Goal: Consume media (video, audio): Consume media (video, audio)

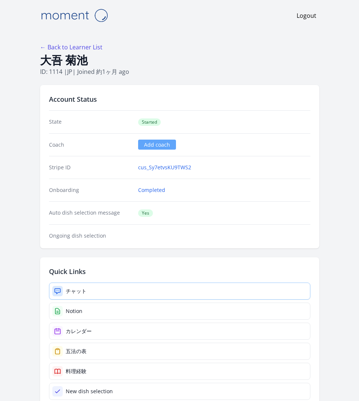
click at [107, 283] on link "チャット" at bounding box center [180, 291] width 262 height 17
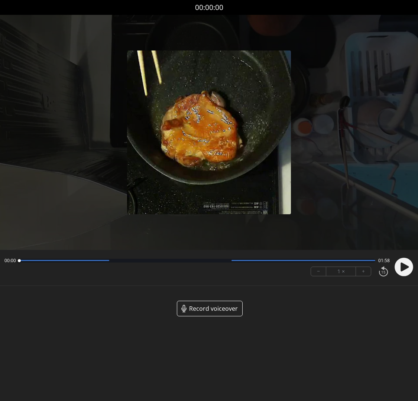
click at [296, 320] on body "Discard Recording? You will not be able to recover this once discarded. Cancel …" at bounding box center [209, 200] width 418 height 401
click at [404, 264] on icon at bounding box center [405, 267] width 8 height 9
click at [403, 263] on icon at bounding box center [405, 267] width 8 height 9
click at [367, 267] on button "+" at bounding box center [363, 271] width 15 height 9
click at [369, 267] on button "+" at bounding box center [363, 271] width 15 height 9
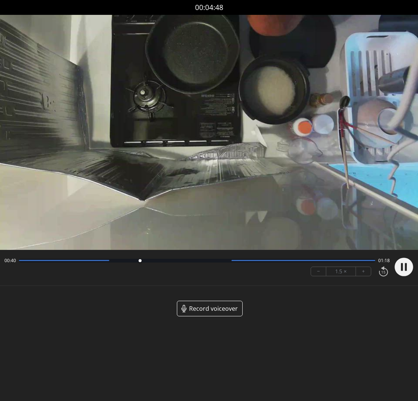
click at [399, 262] on circle at bounding box center [404, 267] width 19 height 19
click at [82, 370] on body "Discard Recording? You will not be able to recover this once discarded. Cancel …" at bounding box center [209, 200] width 418 height 401
click at [259, 205] on video at bounding box center [209, 132] width 418 height 235
click at [208, 141] on video at bounding box center [209, 132] width 418 height 235
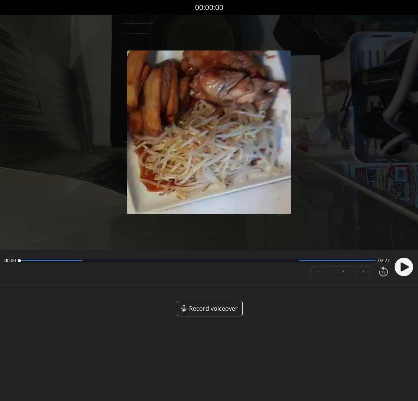
click at [407, 266] on circle at bounding box center [404, 267] width 19 height 19
click at [406, 267] on circle at bounding box center [404, 267] width 19 height 19
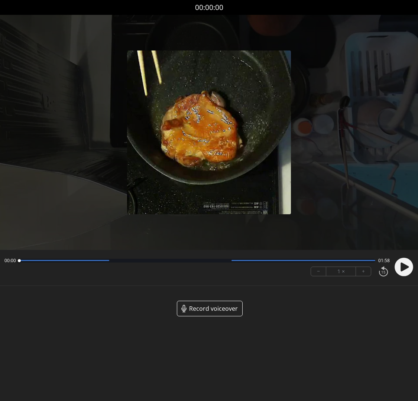
click at [403, 263] on icon at bounding box center [405, 267] width 8 height 9
click at [368, 267] on button "+" at bounding box center [363, 271] width 15 height 9
click at [369, 267] on button "+" at bounding box center [363, 271] width 15 height 9
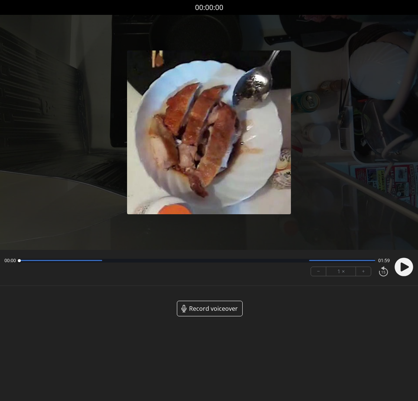
click at [400, 258] on circle at bounding box center [404, 267] width 19 height 19
click at [402, 263] on icon at bounding box center [405, 267] width 8 height 9
click at [370, 267] on button "+" at bounding box center [363, 271] width 15 height 9
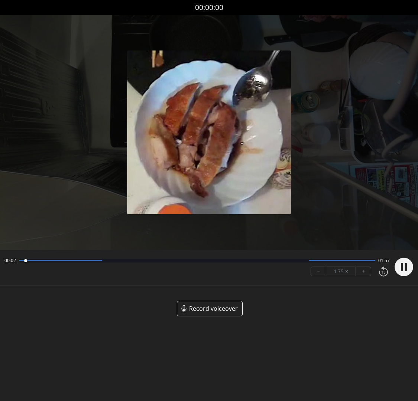
click at [370, 267] on button "+" at bounding box center [363, 271] width 15 height 9
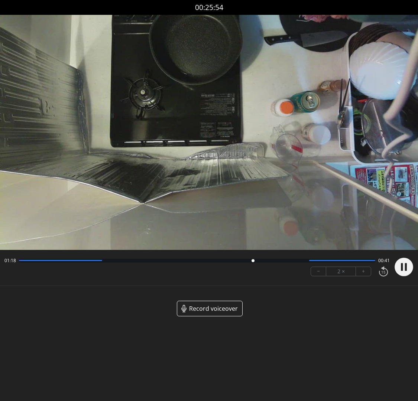
click at [403, 263] on circle at bounding box center [404, 267] width 19 height 19
click at [405, 258] on circle at bounding box center [404, 267] width 19 height 19
click at [406, 263] on icon at bounding box center [406, 267] width 2 height 8
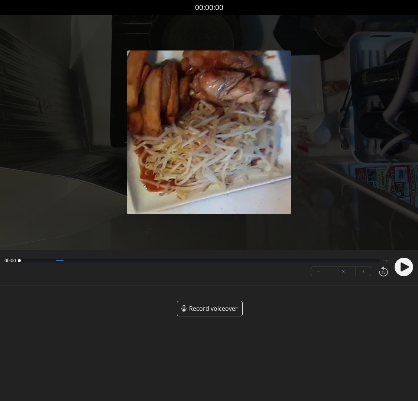
click at [409, 263] on circle at bounding box center [404, 267] width 19 height 19
click at [405, 264] on icon at bounding box center [406, 267] width 2 height 8
click at [405, 264] on icon at bounding box center [405, 267] width 8 height 9
click at [369, 267] on button "+" at bounding box center [363, 271] width 15 height 9
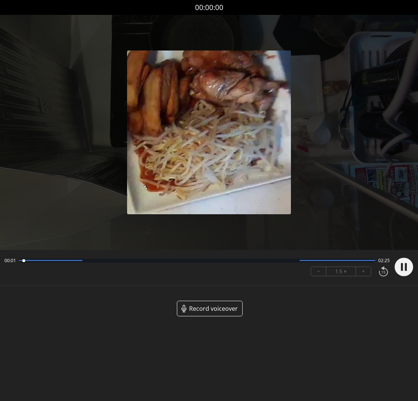
click at [369, 267] on button "+" at bounding box center [363, 271] width 15 height 9
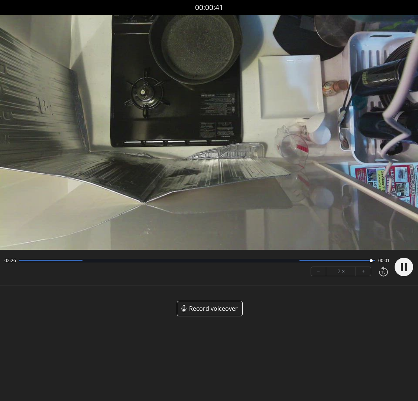
click at [405, 263] on icon at bounding box center [406, 267] width 2 height 8
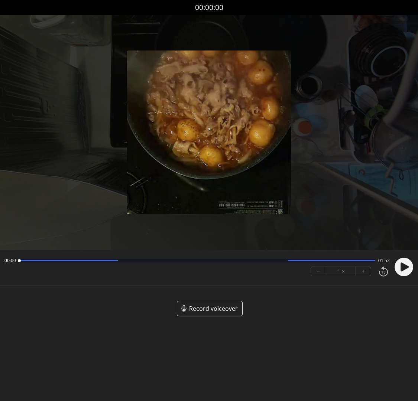
click at [401, 263] on icon at bounding box center [405, 267] width 8 height 9
click at [408, 264] on circle at bounding box center [404, 267] width 19 height 19
click at [368, 267] on button "+" at bounding box center [363, 271] width 15 height 9
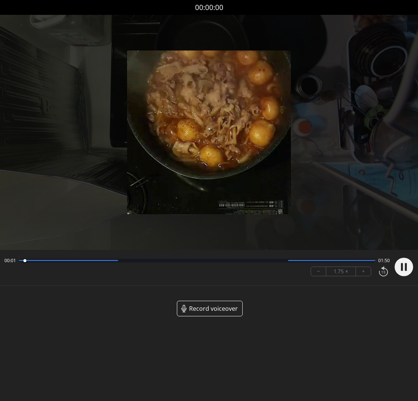
click at [368, 267] on button "+" at bounding box center [363, 271] width 15 height 9
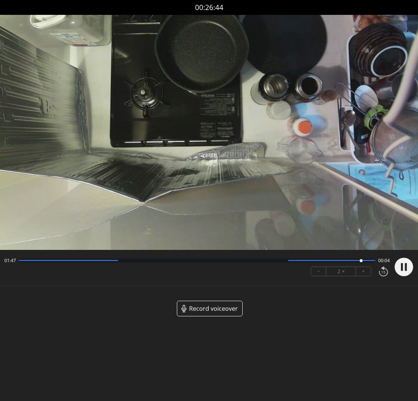
click at [199, 145] on video at bounding box center [209, 132] width 418 height 235
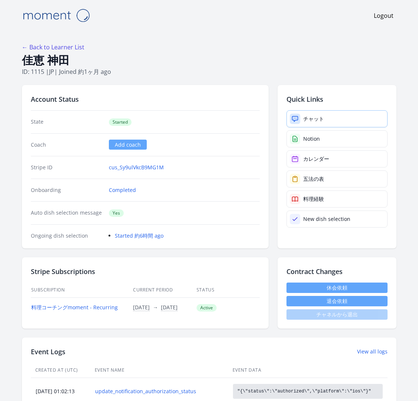
click at [287, 110] on link "チャット" at bounding box center [337, 118] width 101 height 17
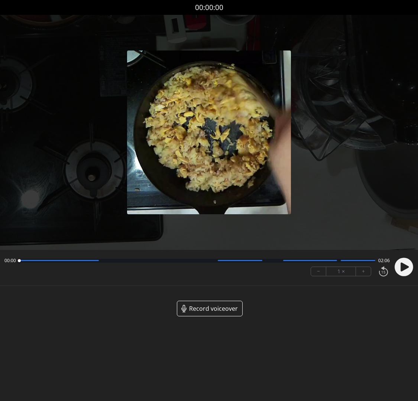
click at [404, 258] on circle at bounding box center [404, 267] width 19 height 19
click at [365, 264] on div "− 1 × +" at bounding box center [349, 272] width 82 height 16
click at [365, 267] on button "+" at bounding box center [363, 271] width 15 height 9
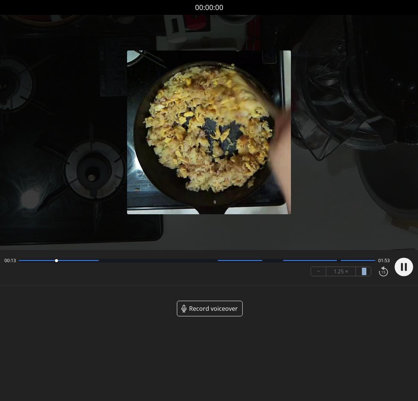
click at [365, 267] on button "+" at bounding box center [363, 271] width 15 height 9
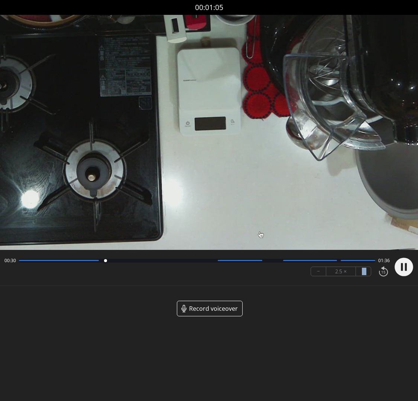
click at [402, 264] on icon at bounding box center [402, 267] width 2 height 8
click at [402, 264] on icon at bounding box center [405, 267] width 8 height 9
click at [402, 264] on icon at bounding box center [402, 267] width 2 height 8
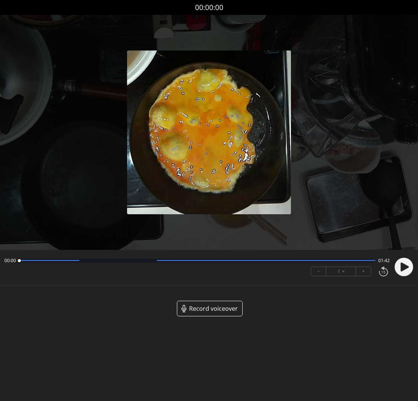
click at [398, 261] on circle at bounding box center [404, 267] width 19 height 19
click at [368, 267] on button "+" at bounding box center [363, 271] width 15 height 9
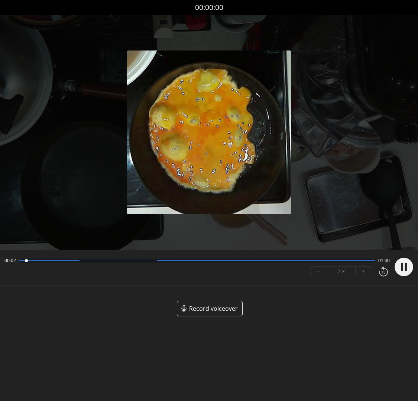
click at [368, 267] on button "+" at bounding box center [363, 271] width 15 height 9
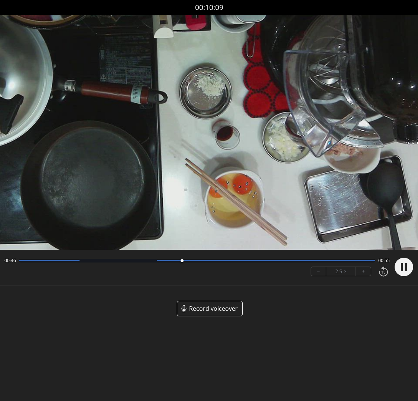
click at [368, 267] on button "+" at bounding box center [363, 271] width 15 height 9
click at [343, 301] on div "Record voiceover" at bounding box center [209, 315] width 418 height 28
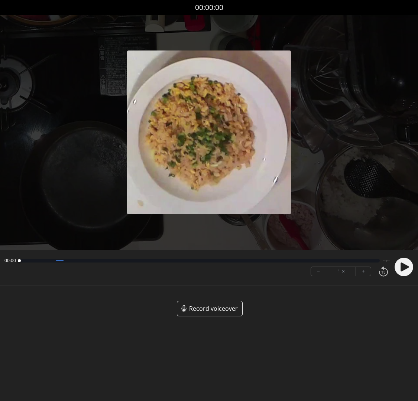
click at [402, 263] on icon at bounding box center [405, 267] width 8 height 9
click at [370, 267] on button "+" at bounding box center [363, 271] width 15 height 9
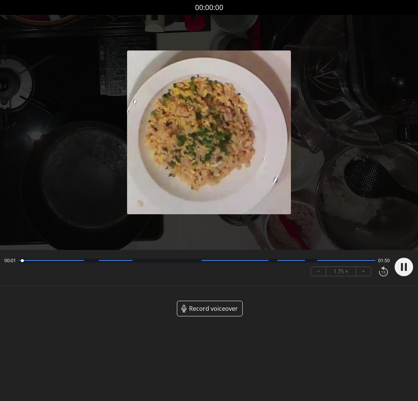
click at [370, 267] on button "+" at bounding box center [363, 271] width 15 height 9
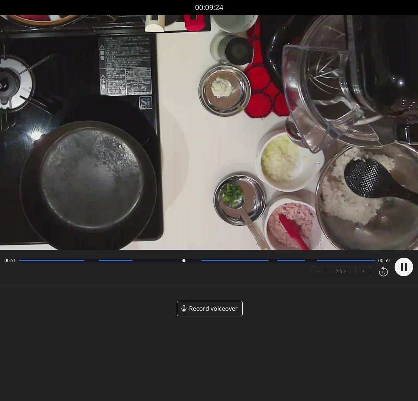
click at [185, 196] on video at bounding box center [209, 132] width 418 height 235
click at [72, 215] on video at bounding box center [209, 132] width 418 height 235
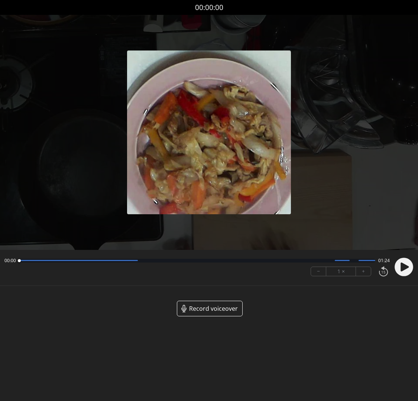
click at [400, 260] on circle at bounding box center [404, 267] width 19 height 19
click at [369, 267] on button "+" at bounding box center [363, 271] width 15 height 9
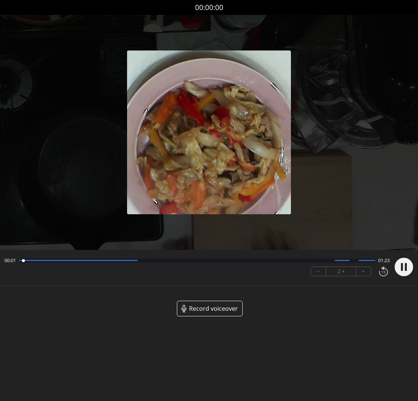
click at [369, 267] on button "+" at bounding box center [363, 271] width 15 height 9
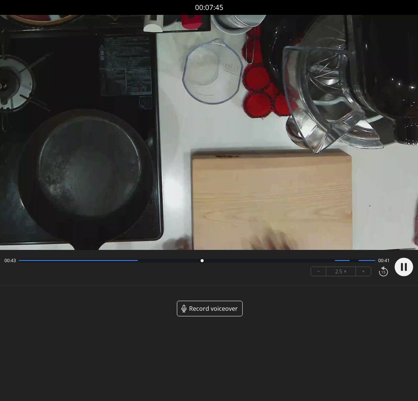
click at [405, 264] on icon at bounding box center [406, 267] width 2 height 8
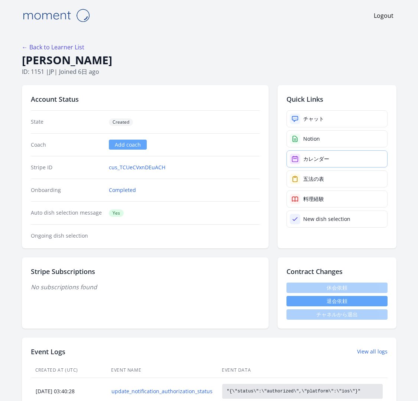
click at [303, 155] on div "カレンダー" at bounding box center [316, 158] width 26 height 7
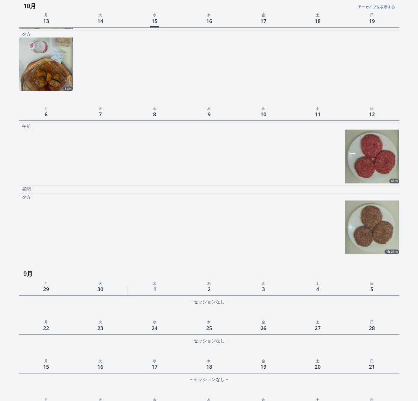
scroll to position [244, 0]
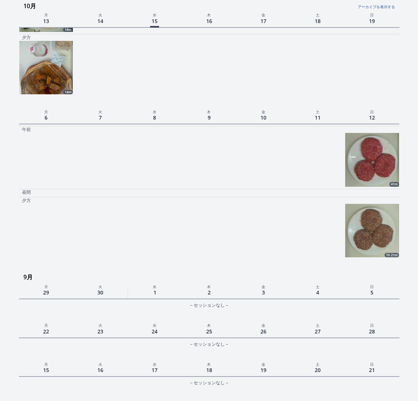
click at [379, 204] on img at bounding box center [372, 231] width 54 height 54
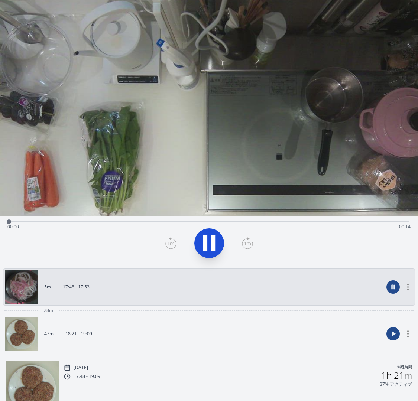
scroll to position [51, 0]
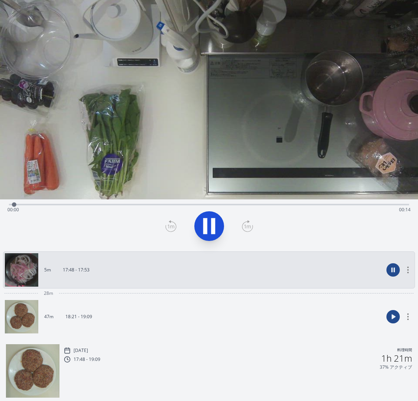
click at [151, 300] on link "47m 18:21 - 19:09" at bounding box center [194, 316] width 379 height 33
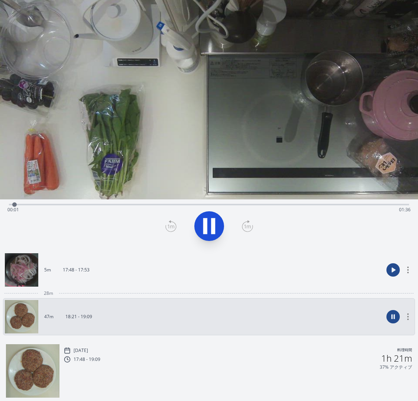
click at [182, 204] on div "Time elapsed: 00:01 Time remaining: 01:36" at bounding box center [208, 210] width 403 height 12
click at [313, 204] on div "Time elapsed: 00:44 Time remaining: 00:53" at bounding box center [208, 210] width 403 height 12
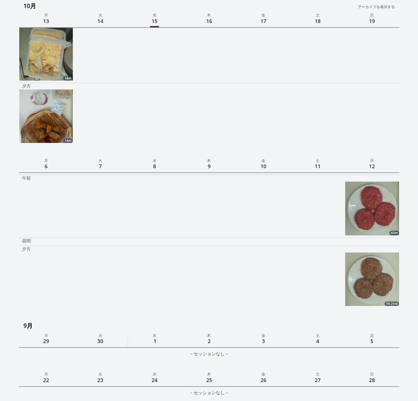
scroll to position [197, 0]
